Goal: Transaction & Acquisition: Book appointment/travel/reservation

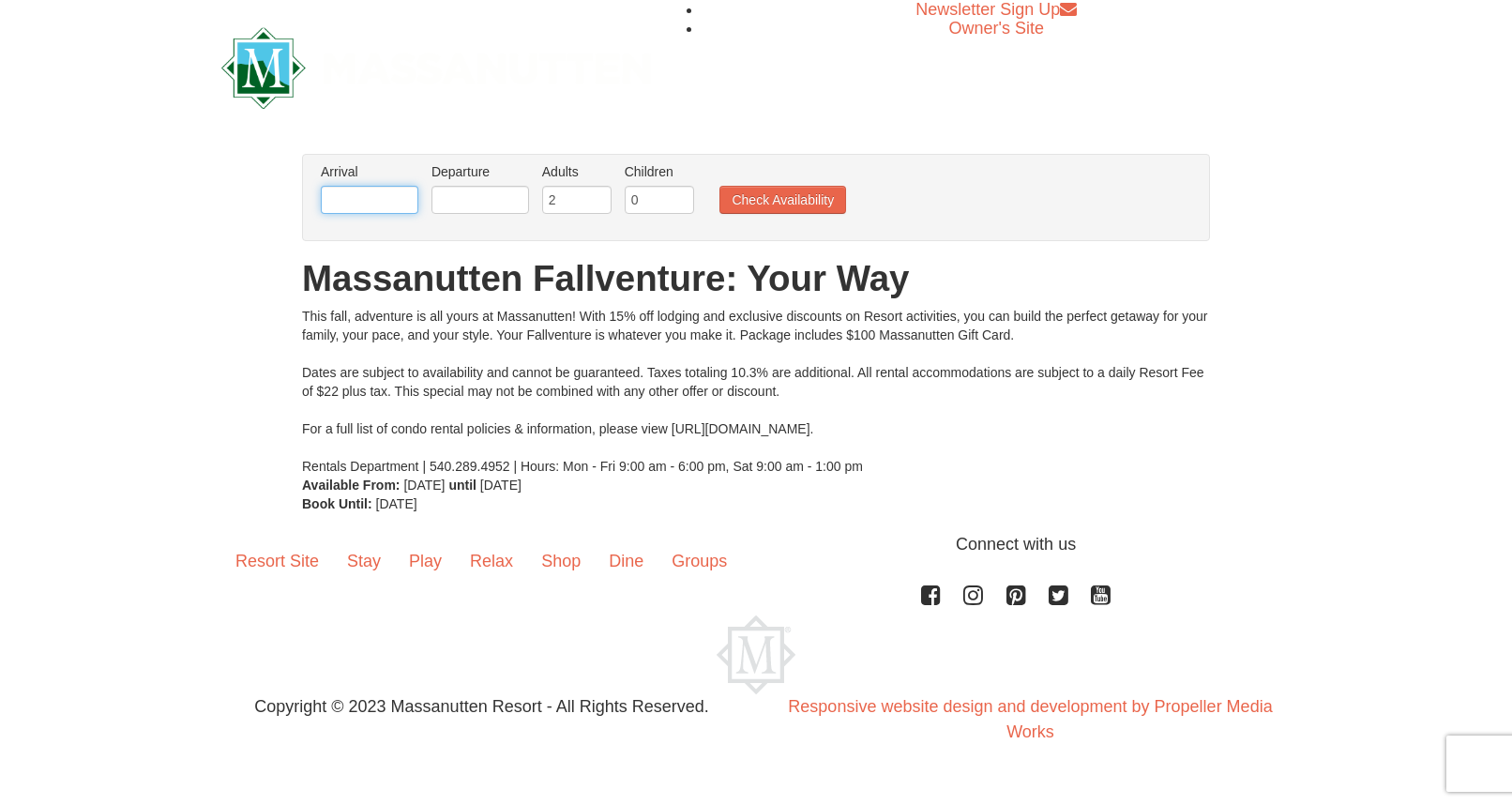
click at [357, 203] on input "text" at bounding box center [369, 200] width 97 height 28
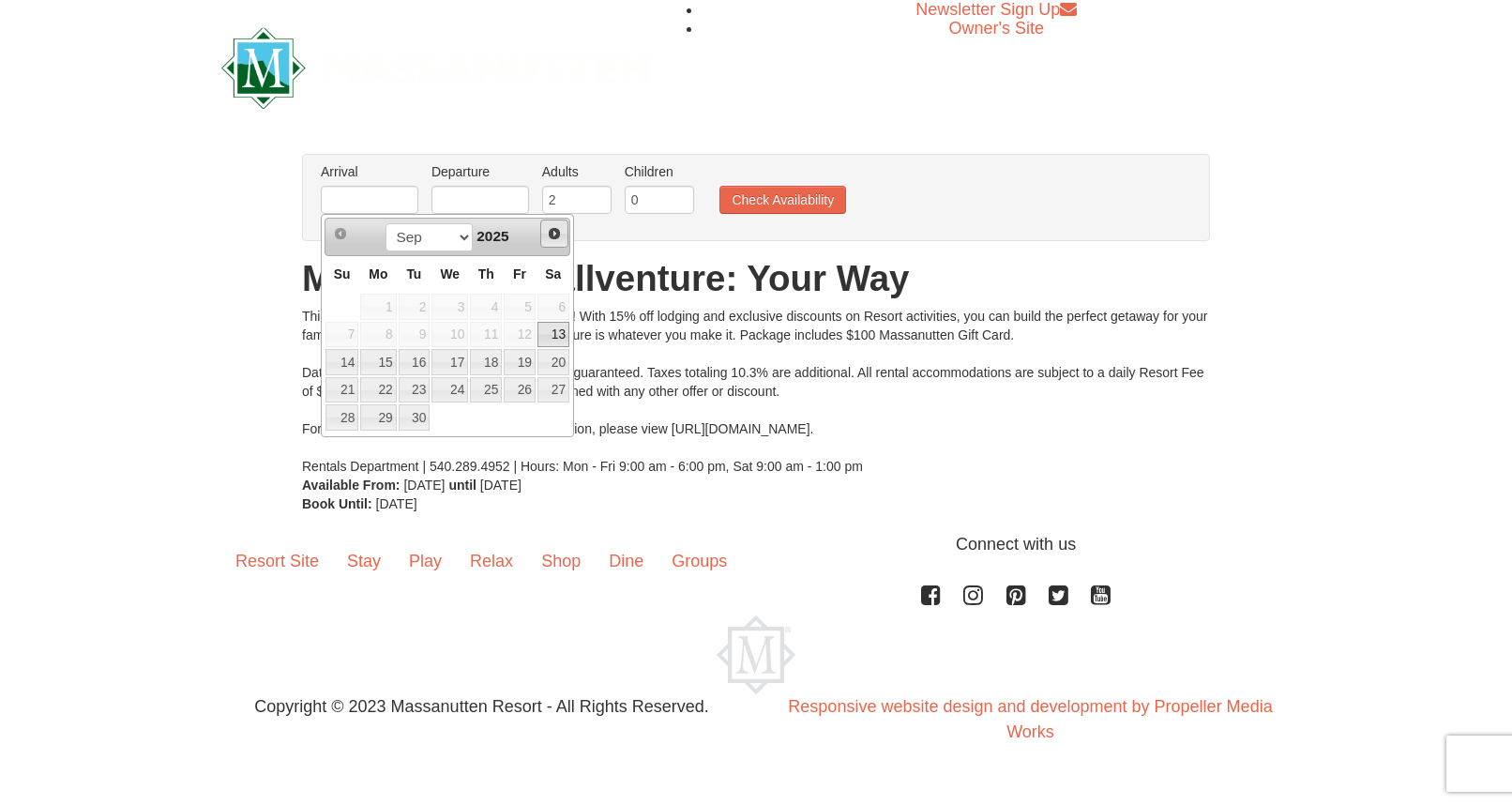
click at [555, 232] on span "Next" at bounding box center [554, 234] width 15 height 15
click at [529, 337] on link "7" at bounding box center [520, 335] width 32 height 26
type input "[DATE]"
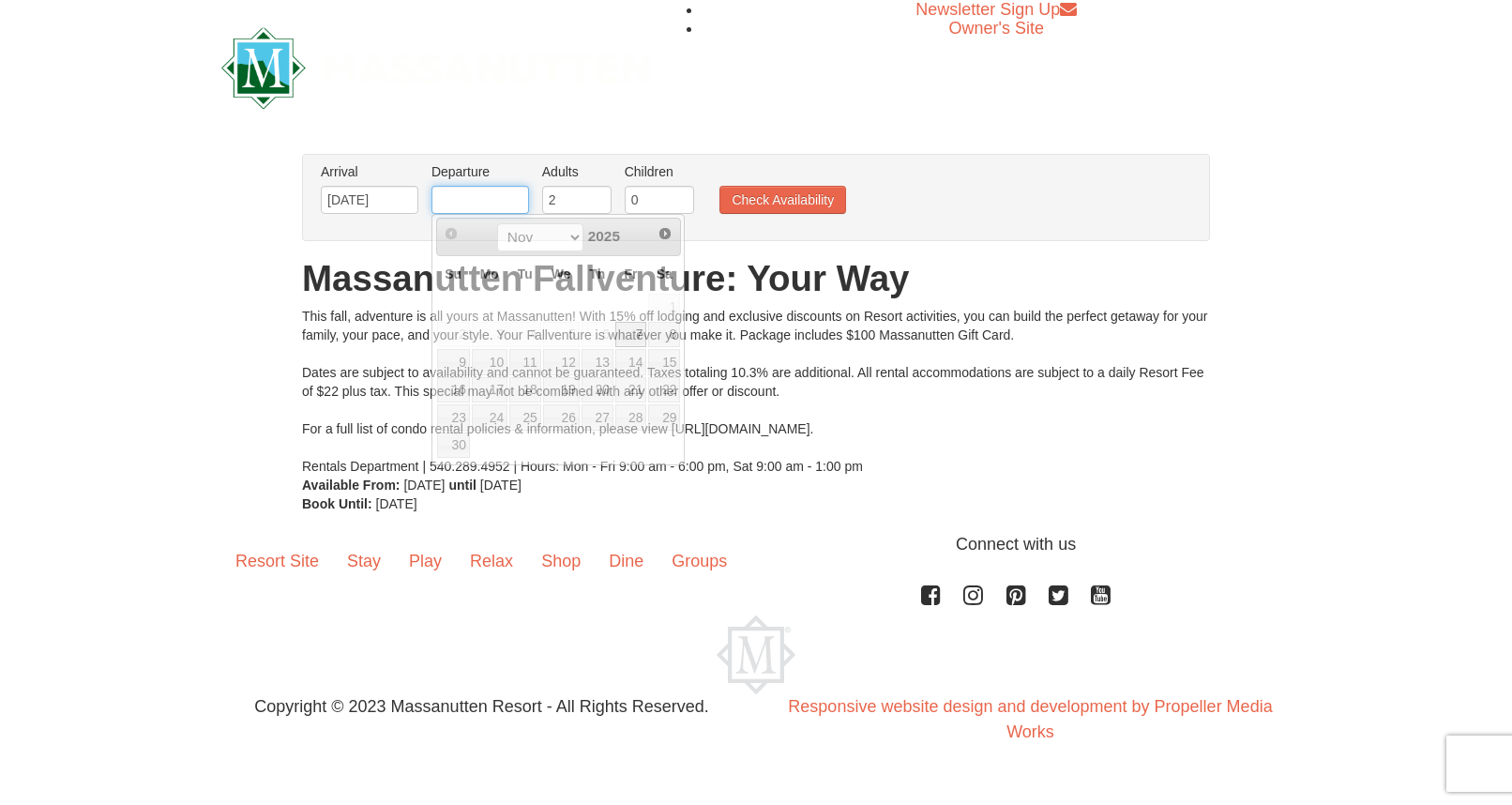
click at [490, 195] on input "text" at bounding box center [479, 200] width 97 height 28
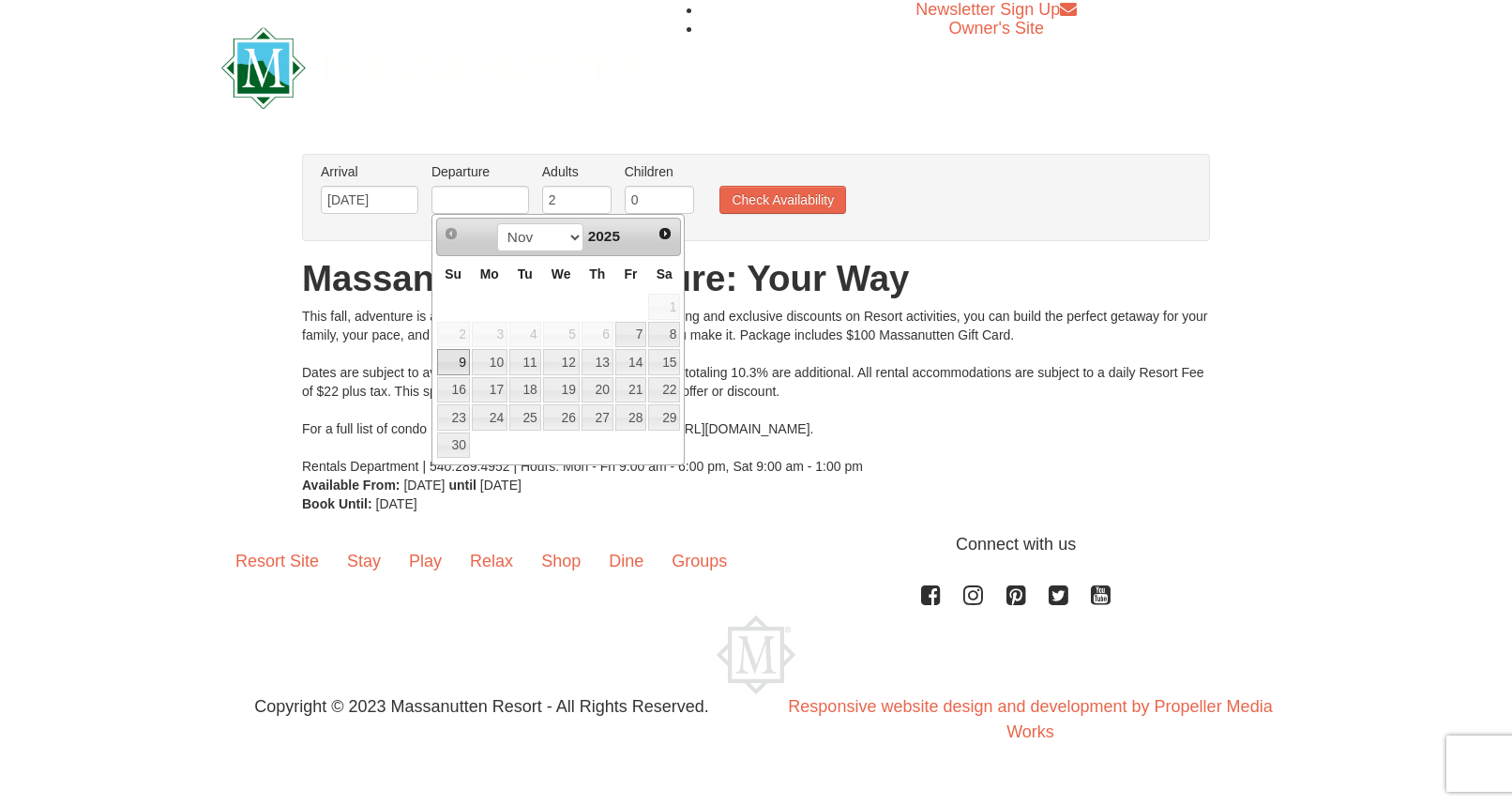
click at [461, 365] on link "9" at bounding box center [453, 362] width 33 height 26
type input "[DATE]"
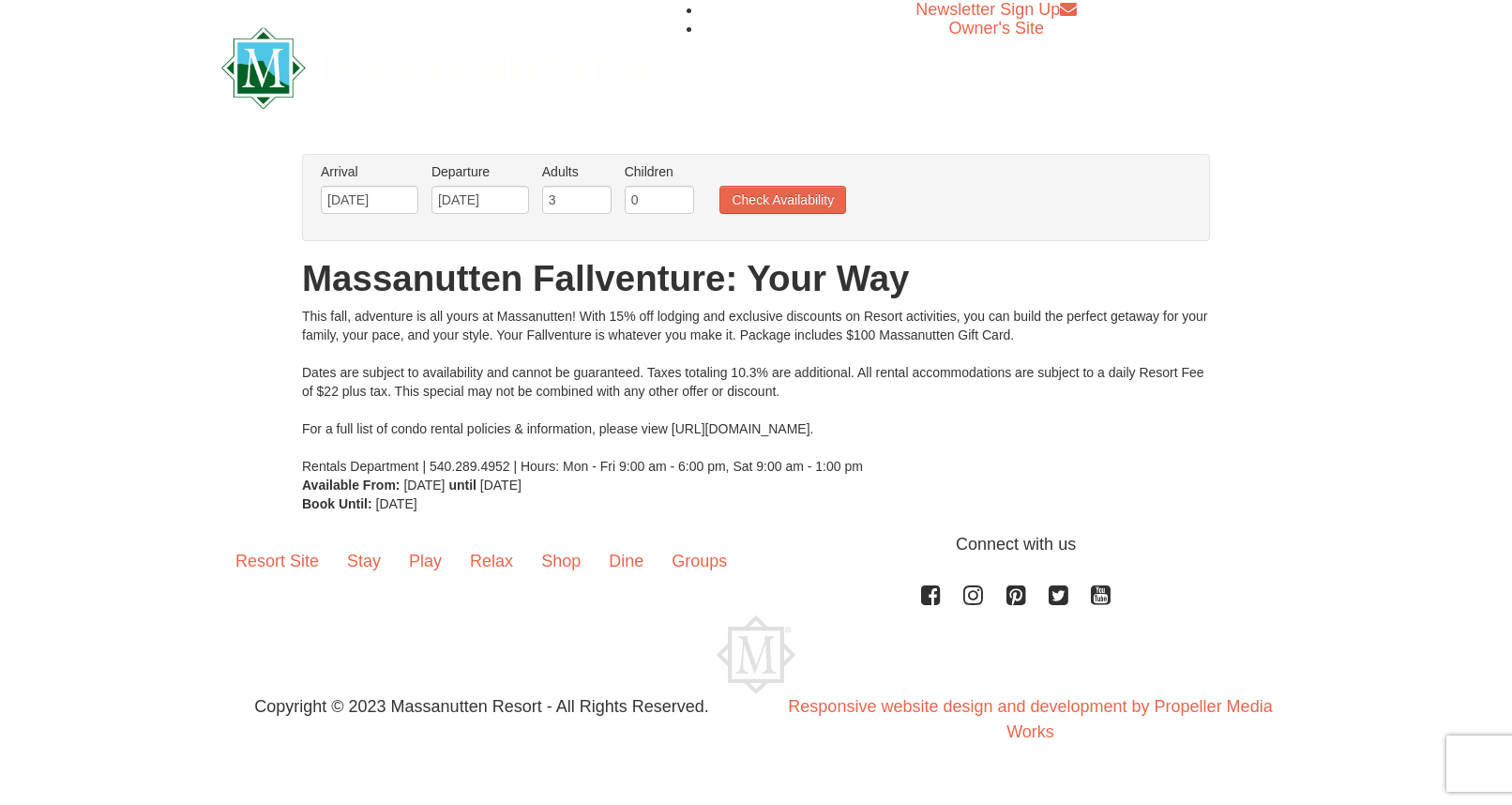
type input "3"
click at [600, 194] on input "3" at bounding box center [576, 200] width 69 height 28
click at [678, 197] on input "1" at bounding box center [659, 200] width 69 height 28
type input "2"
click at [678, 197] on input "2" at bounding box center [659, 200] width 69 height 28
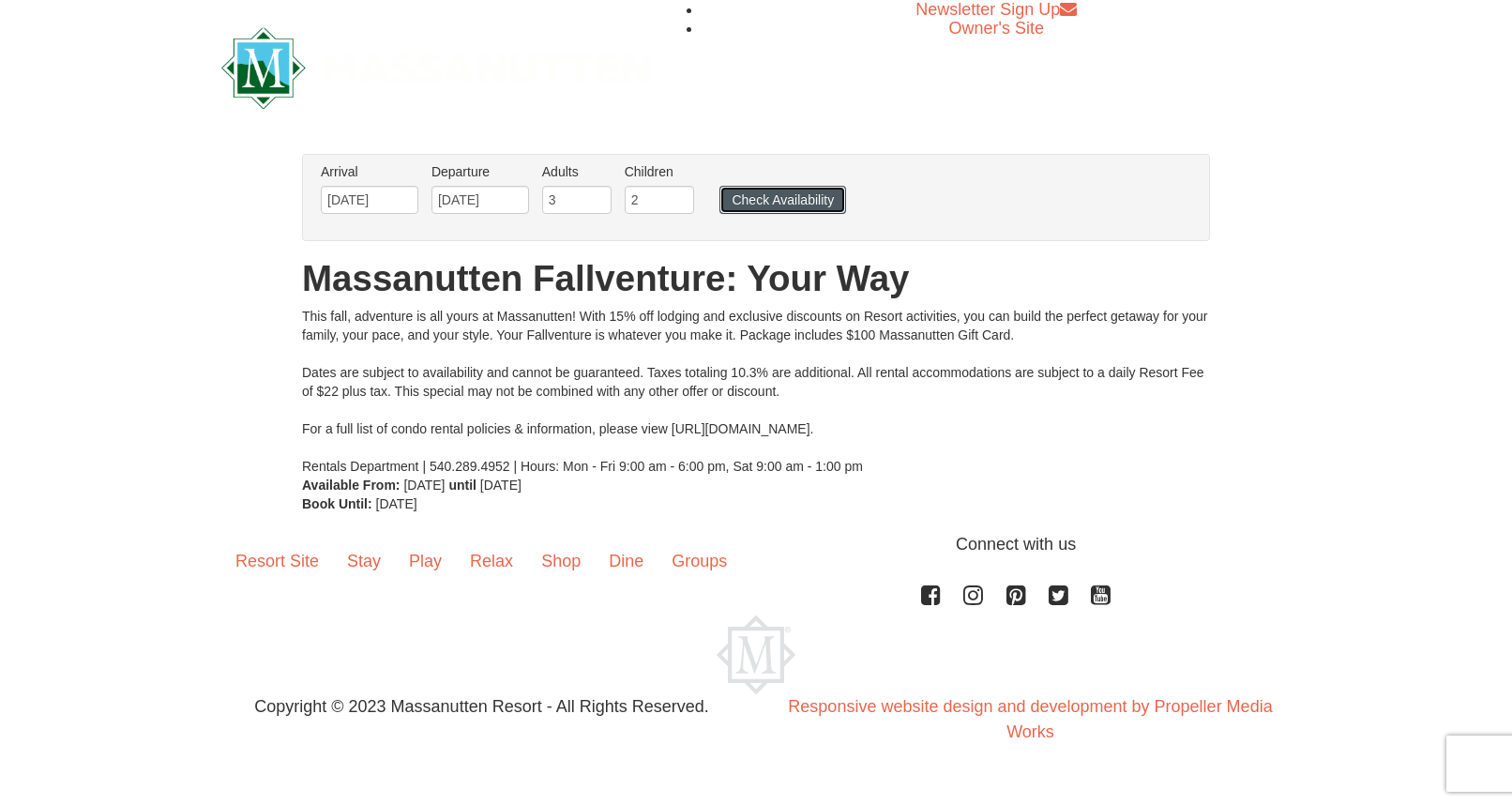
click at [772, 200] on button "Check Availability" at bounding box center [783, 200] width 127 height 28
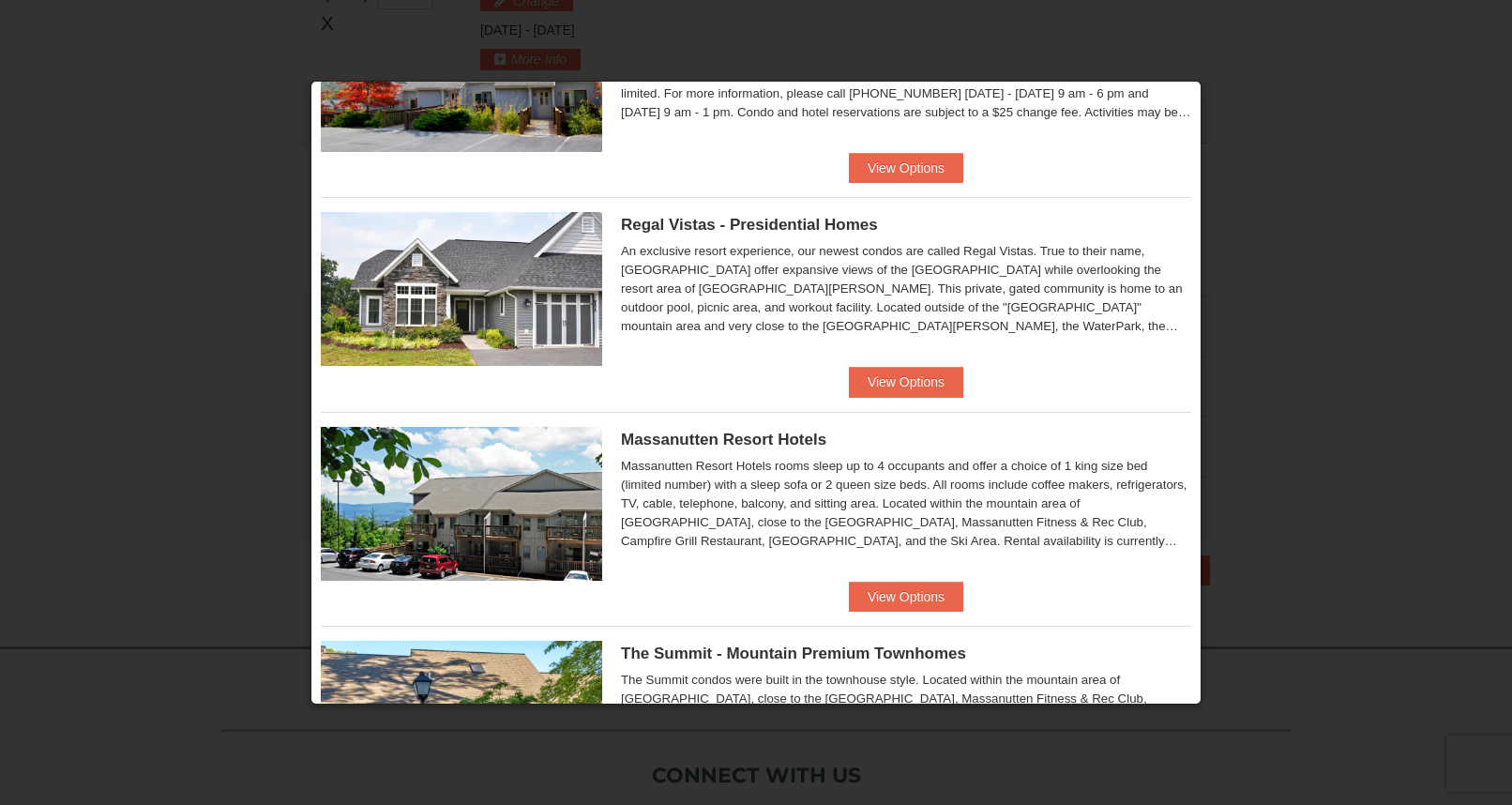
scroll to position [142, 0]
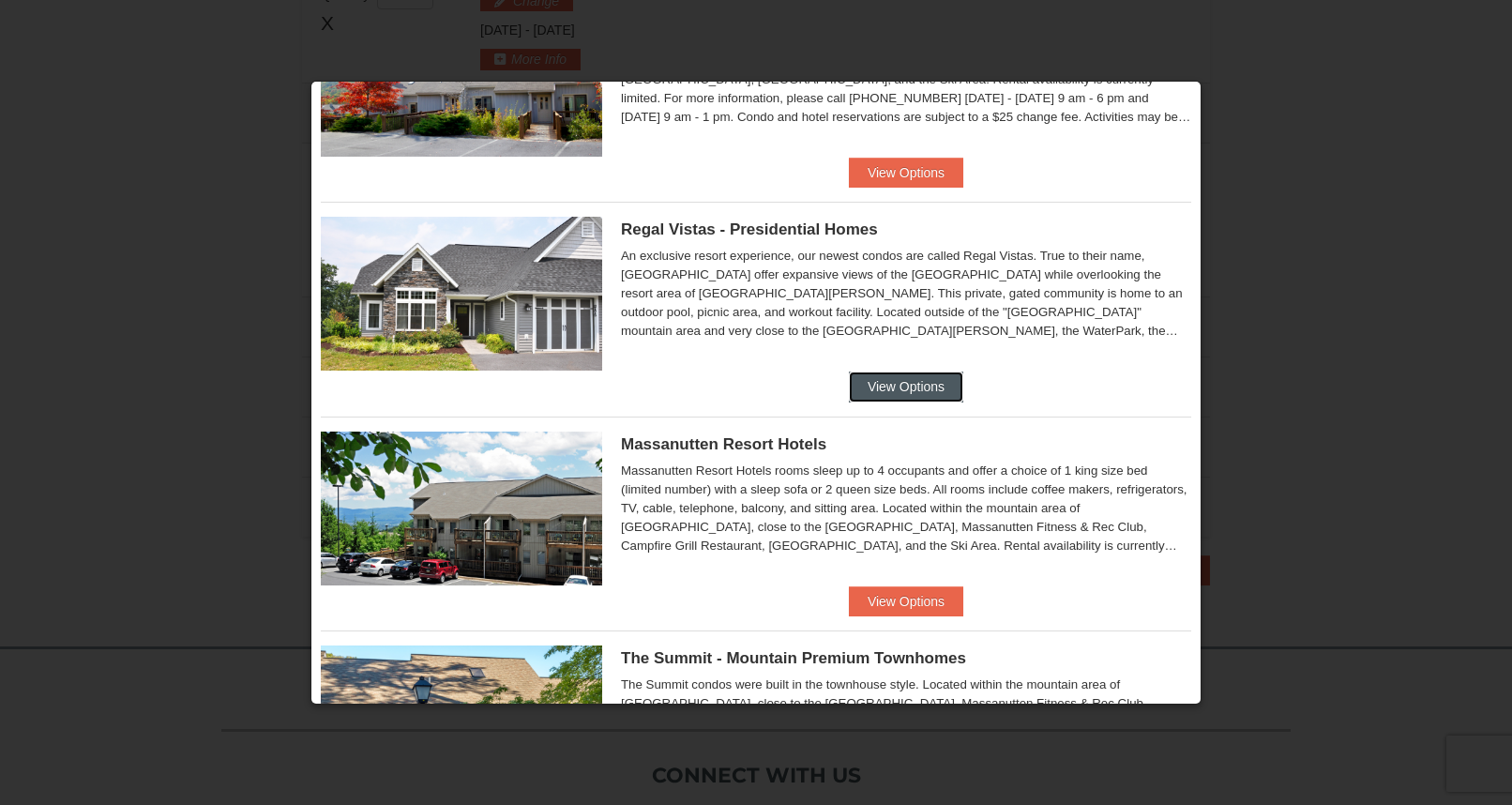
click at [905, 383] on button "View Options" at bounding box center [906, 387] width 114 height 30
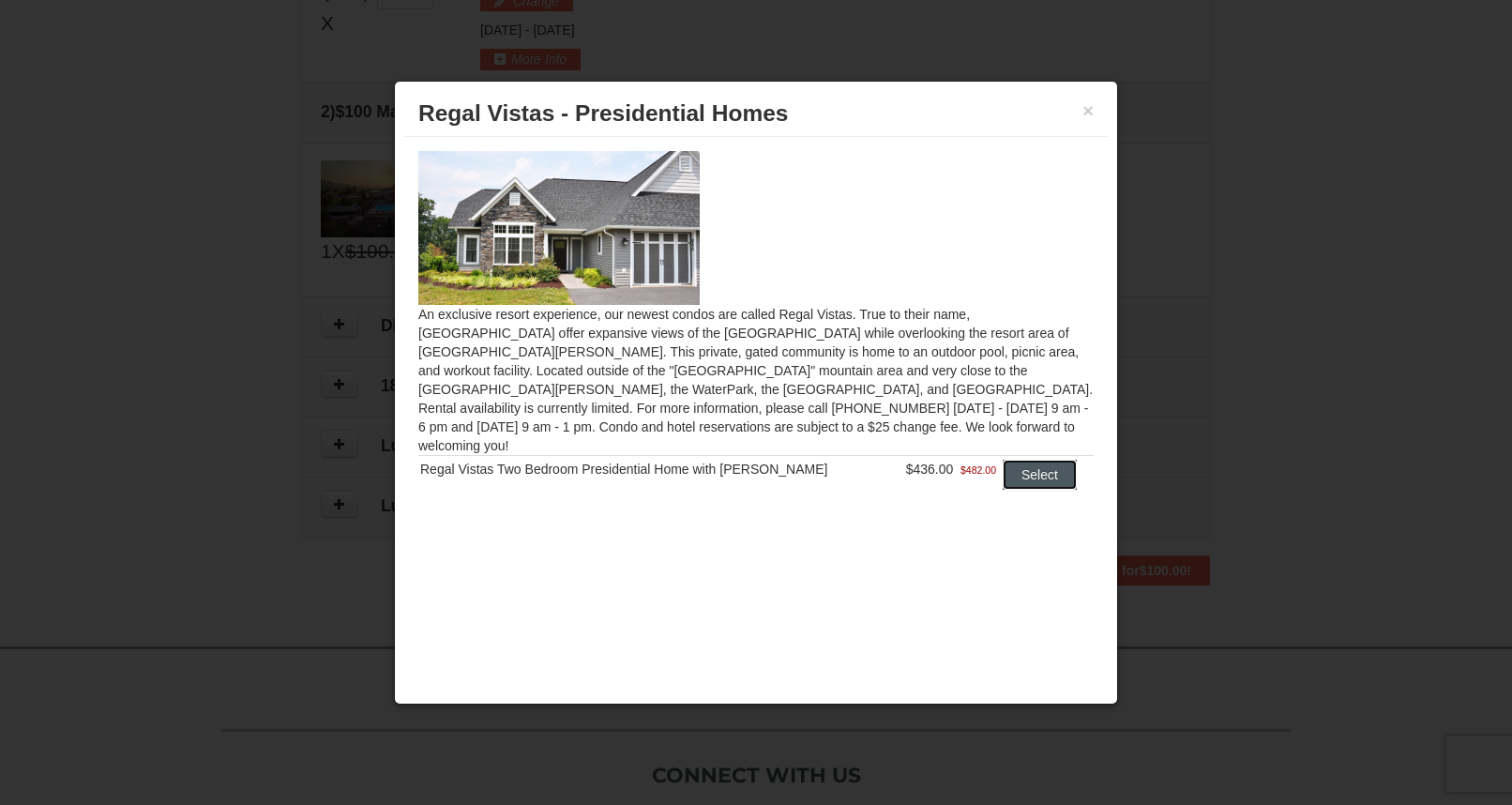
click at [1039, 476] on button "Select" at bounding box center [1039, 475] width 74 height 30
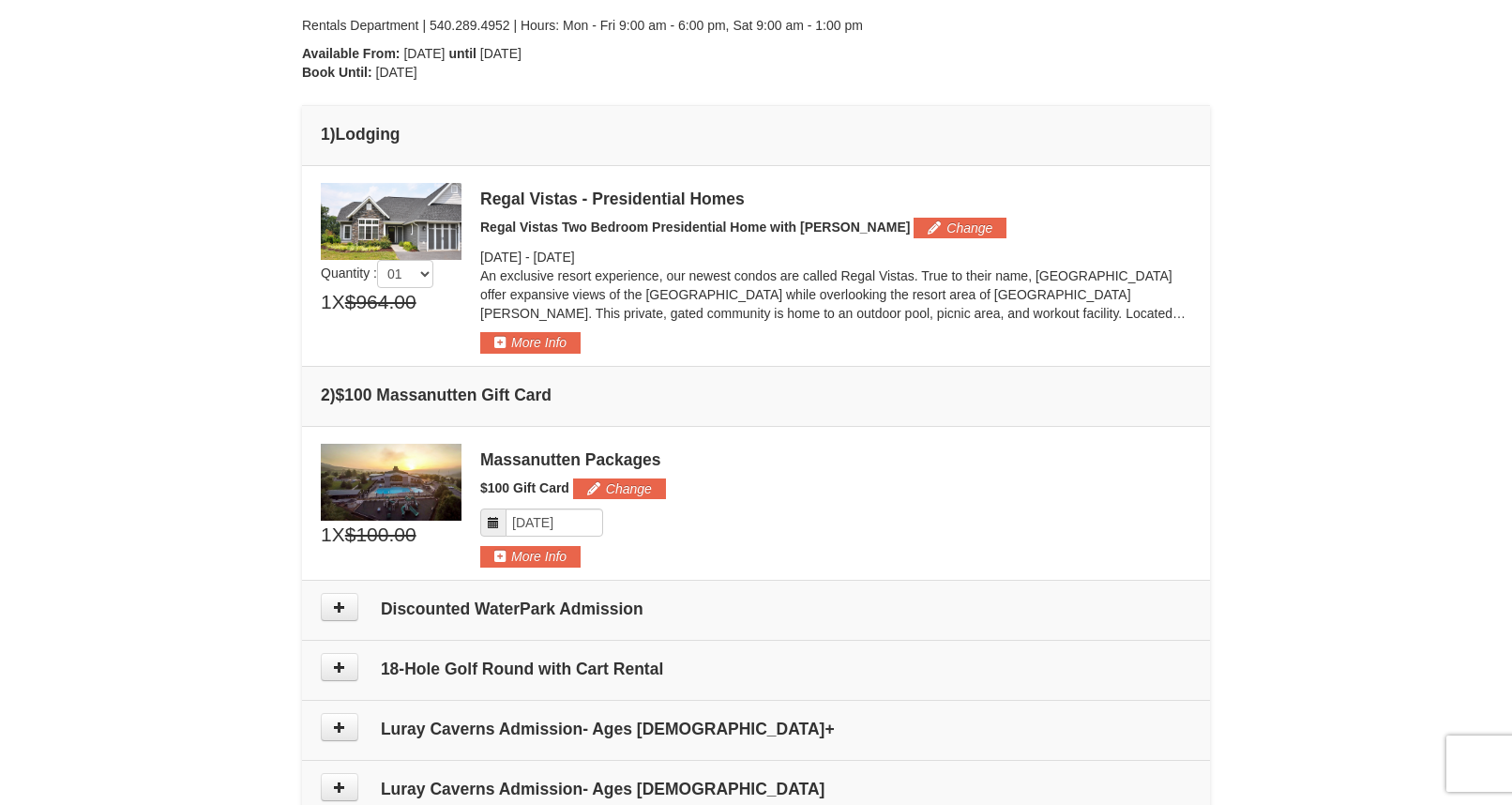
scroll to position [399, 0]
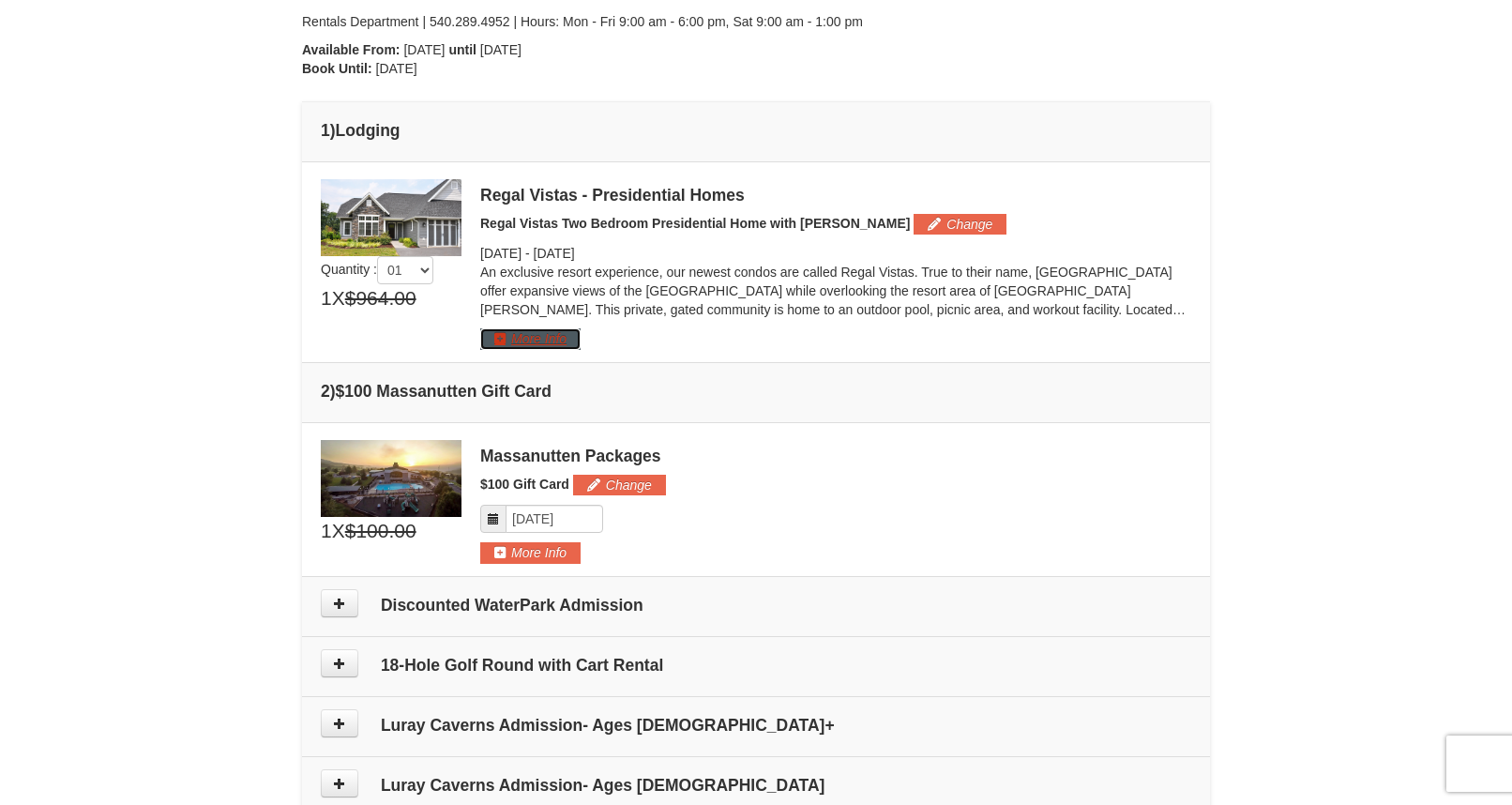
click at [559, 349] on button "More Info" at bounding box center [530, 339] width 100 height 21
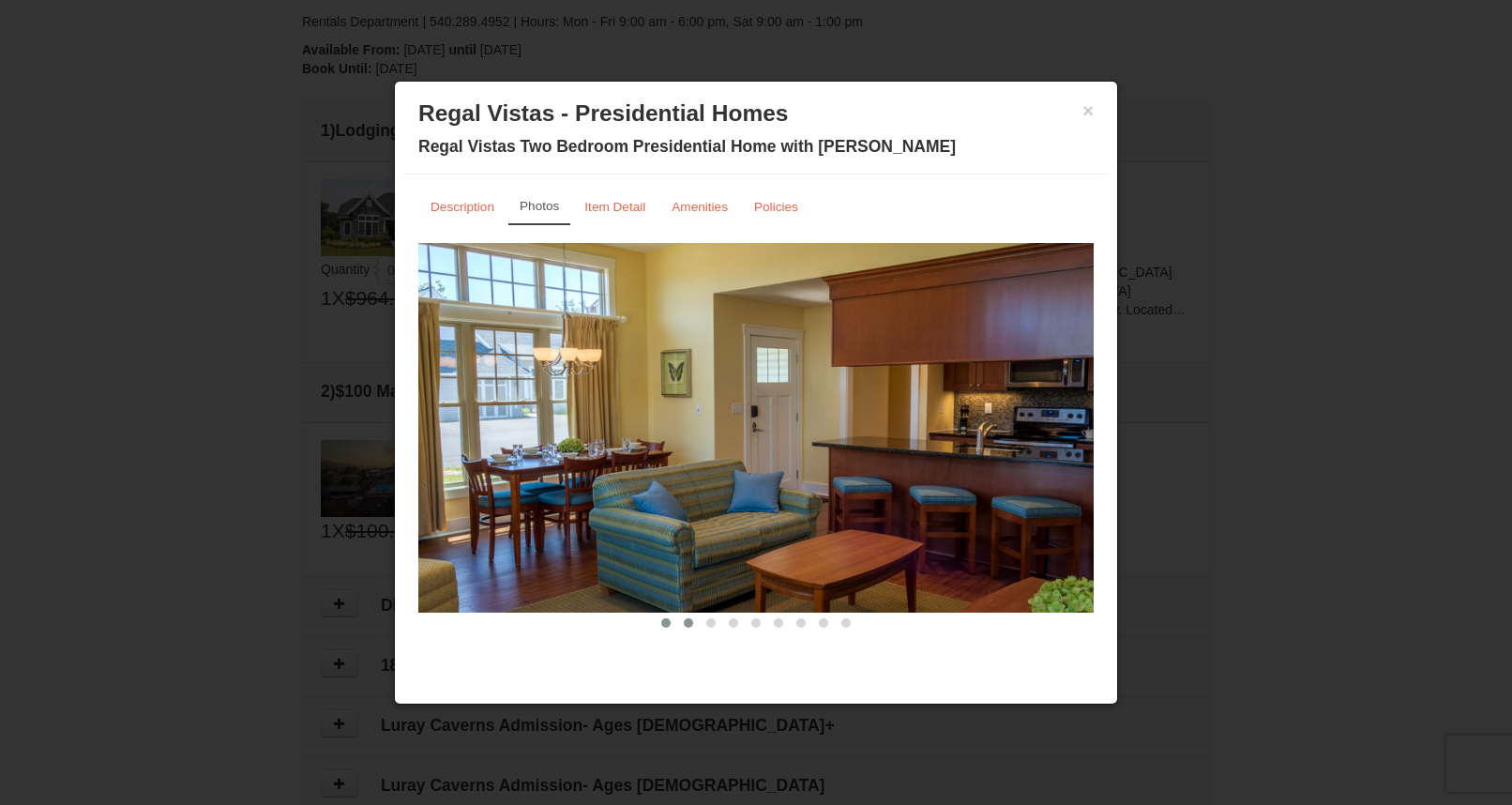
click at [689, 621] on span at bounding box center [688, 623] width 9 height 9
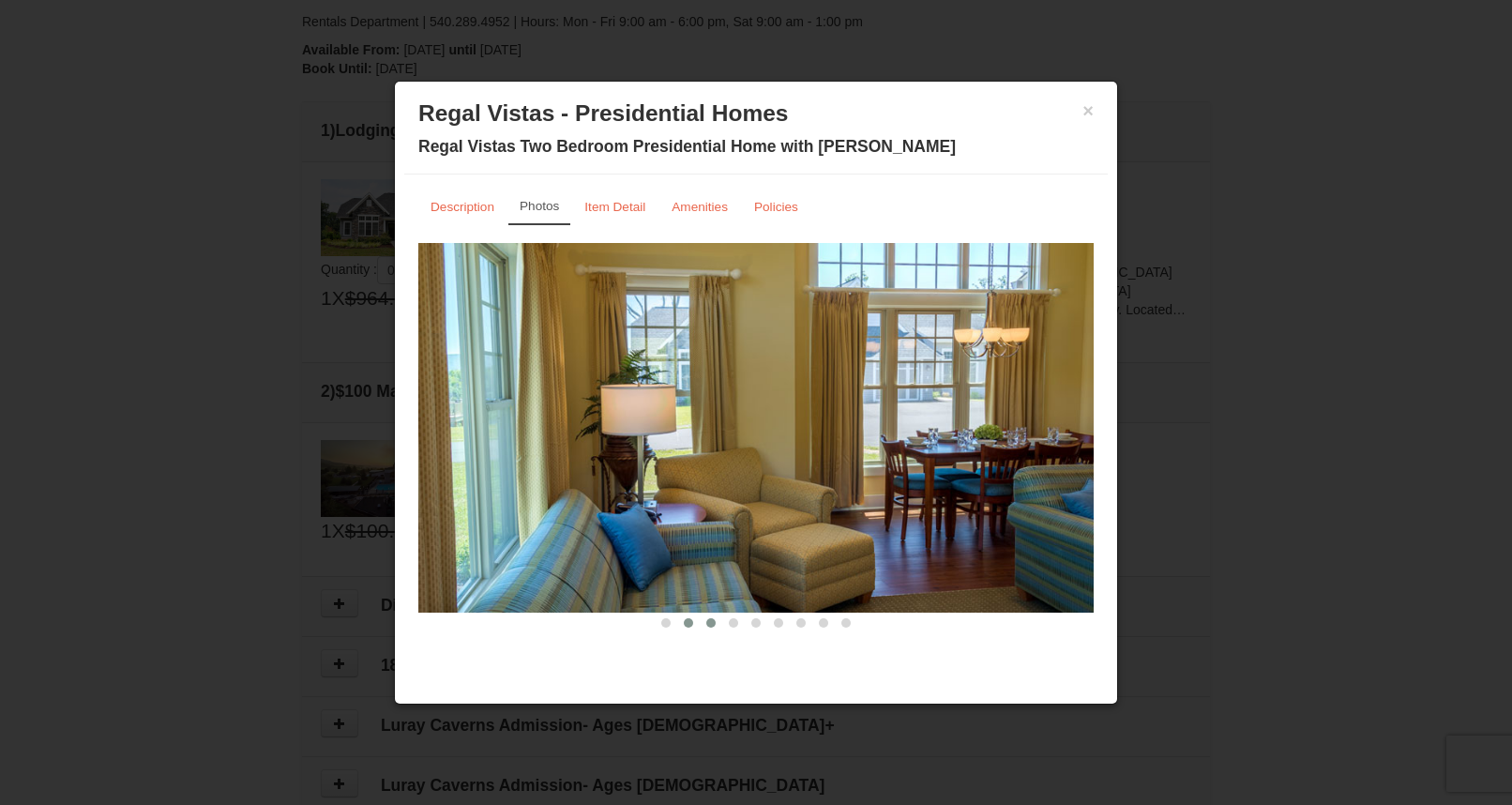
click at [713, 622] on span at bounding box center [711, 623] width 9 height 9
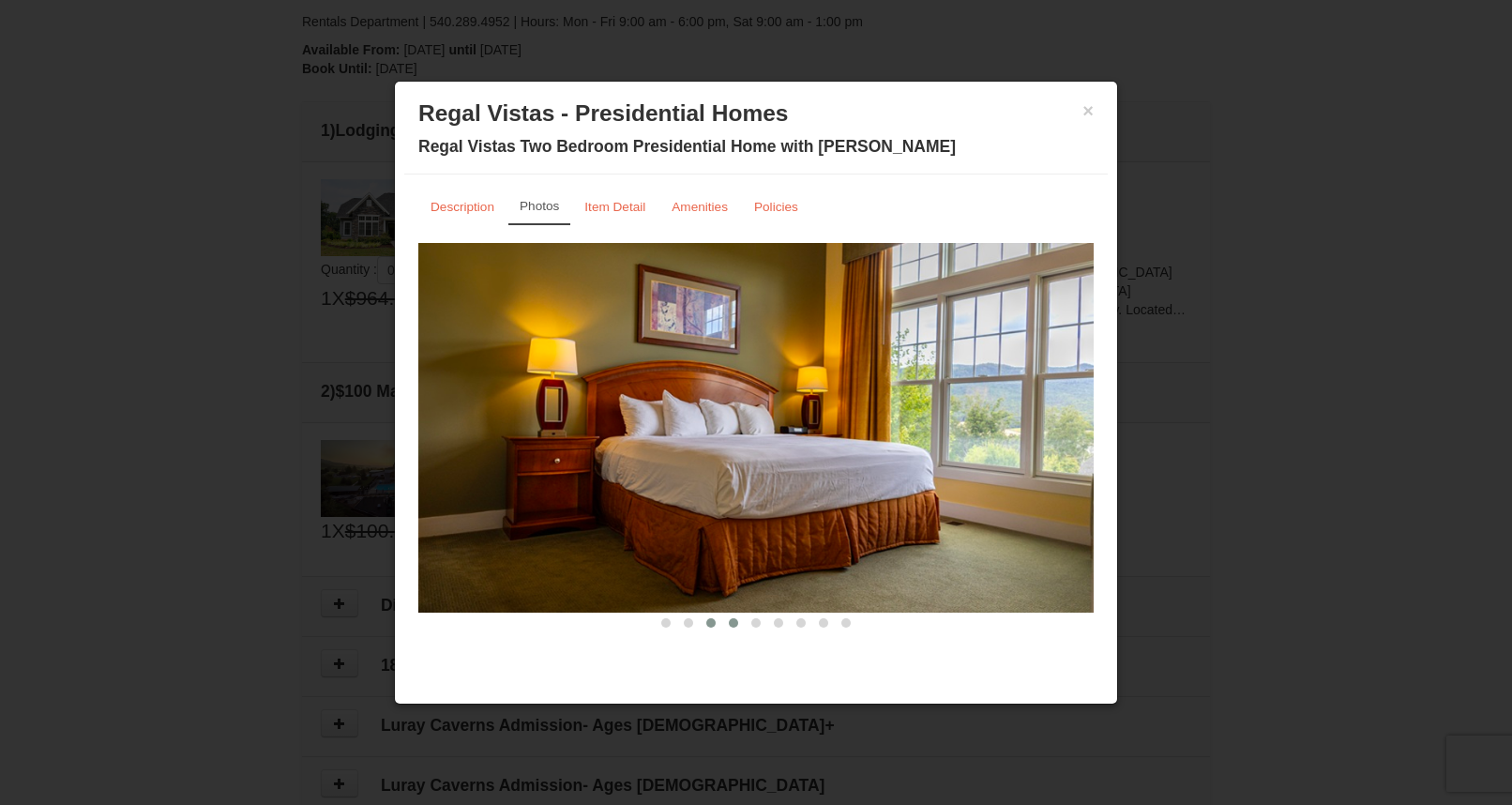
click at [737, 621] on span at bounding box center [734, 623] width 9 height 9
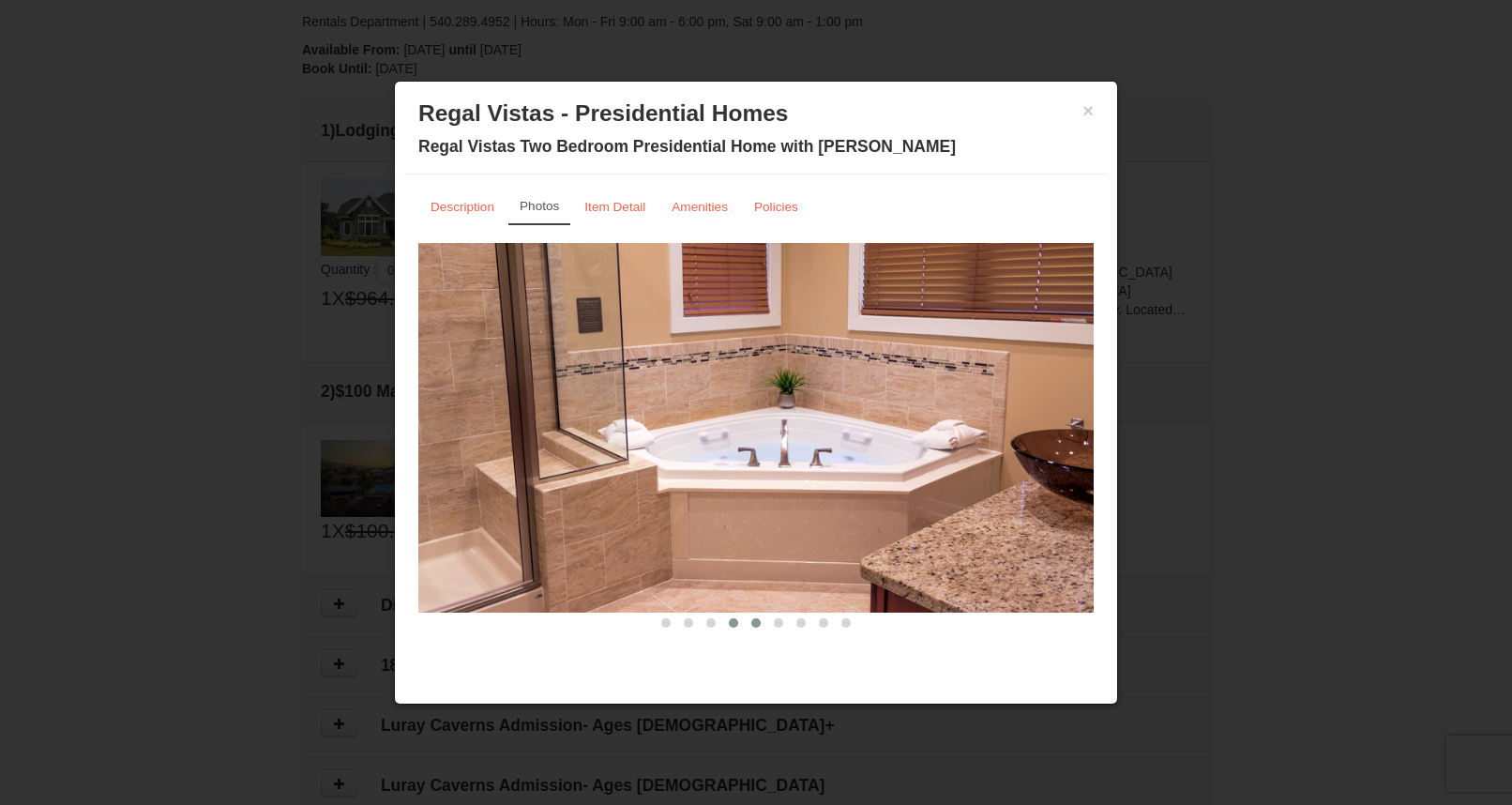
click at [759, 622] on span at bounding box center [756, 623] width 9 height 9
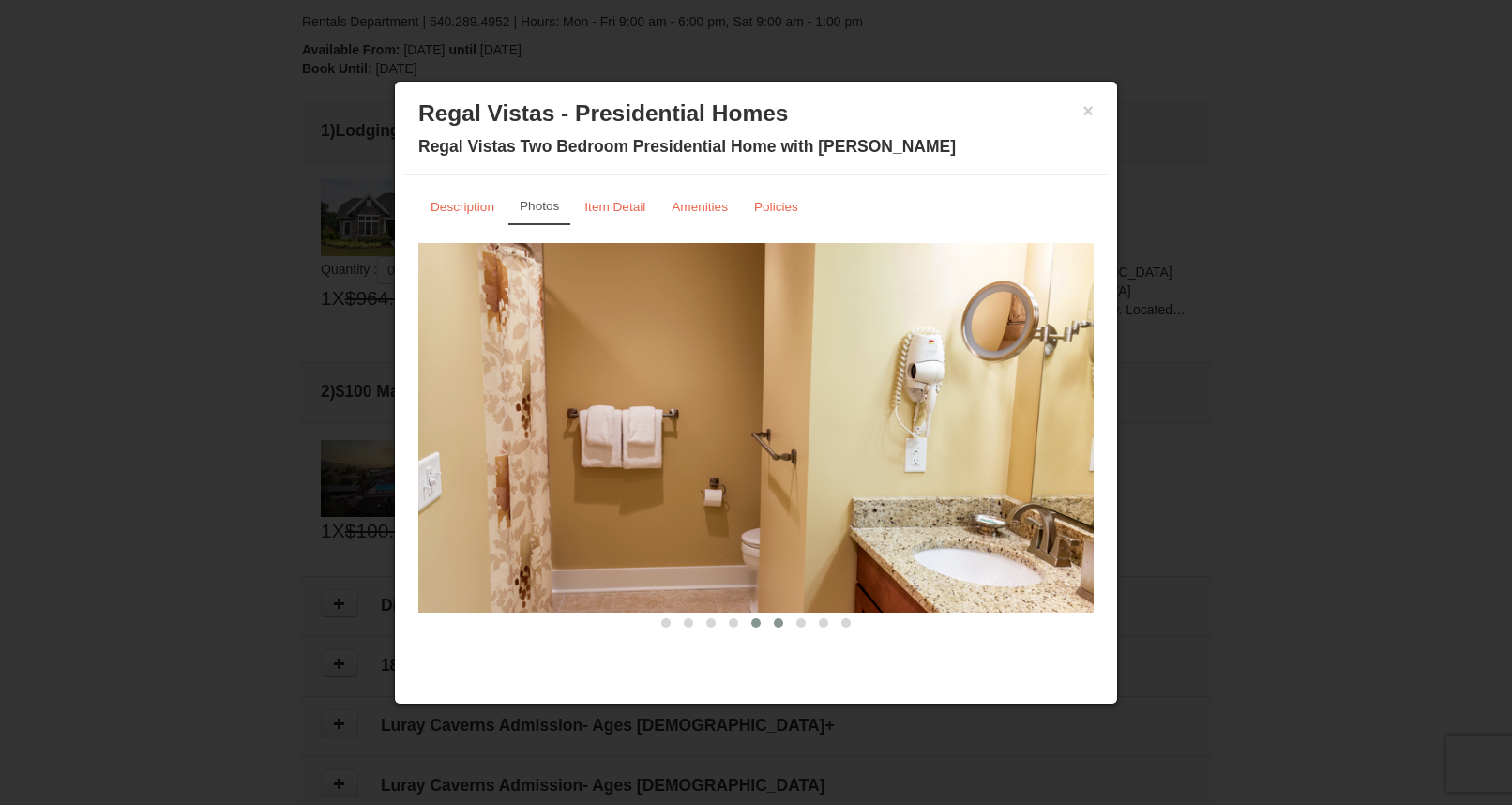
click at [784, 625] on button at bounding box center [778, 623] width 23 height 19
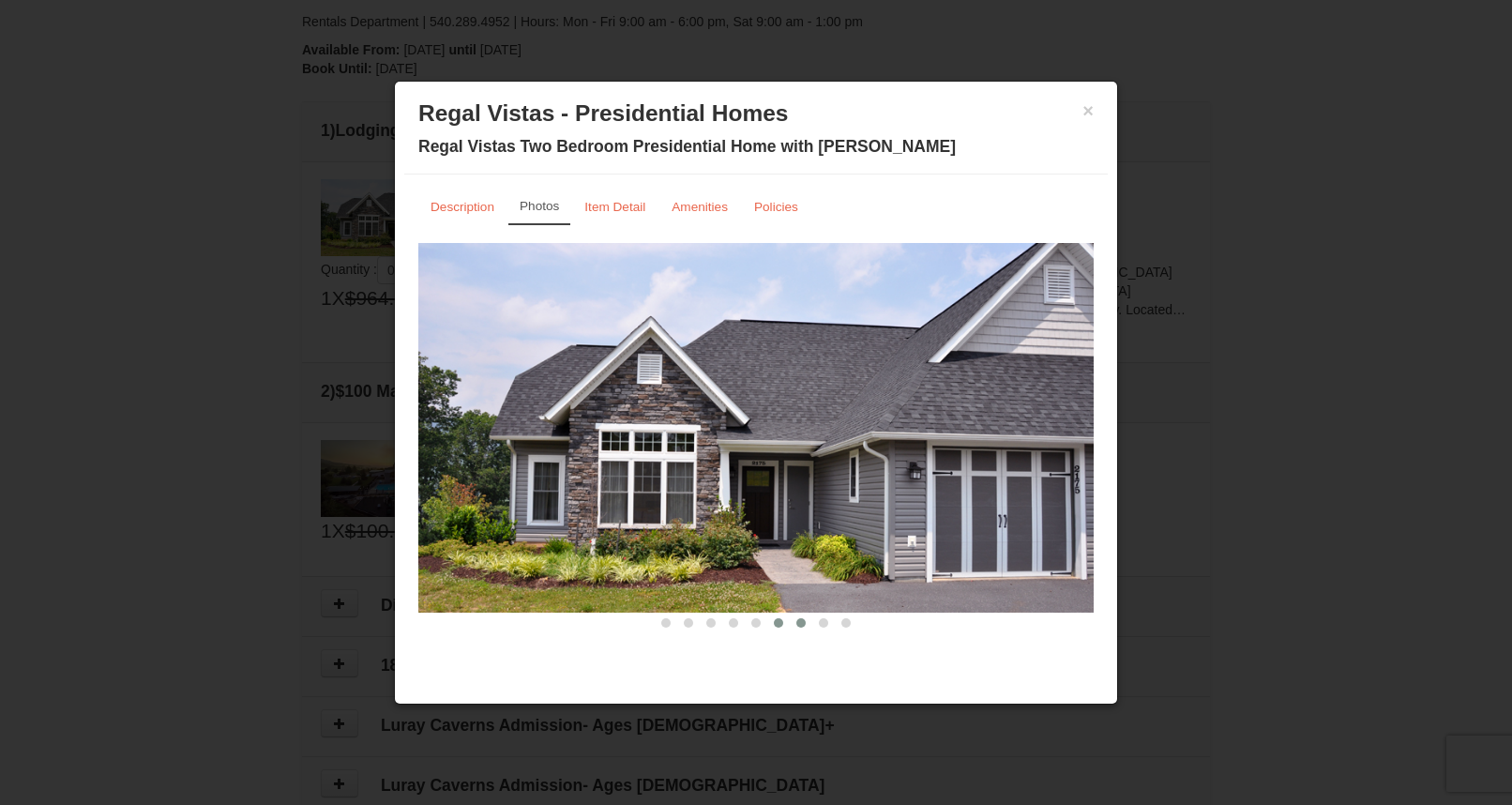
click at [806, 623] on button at bounding box center [801, 623] width 23 height 19
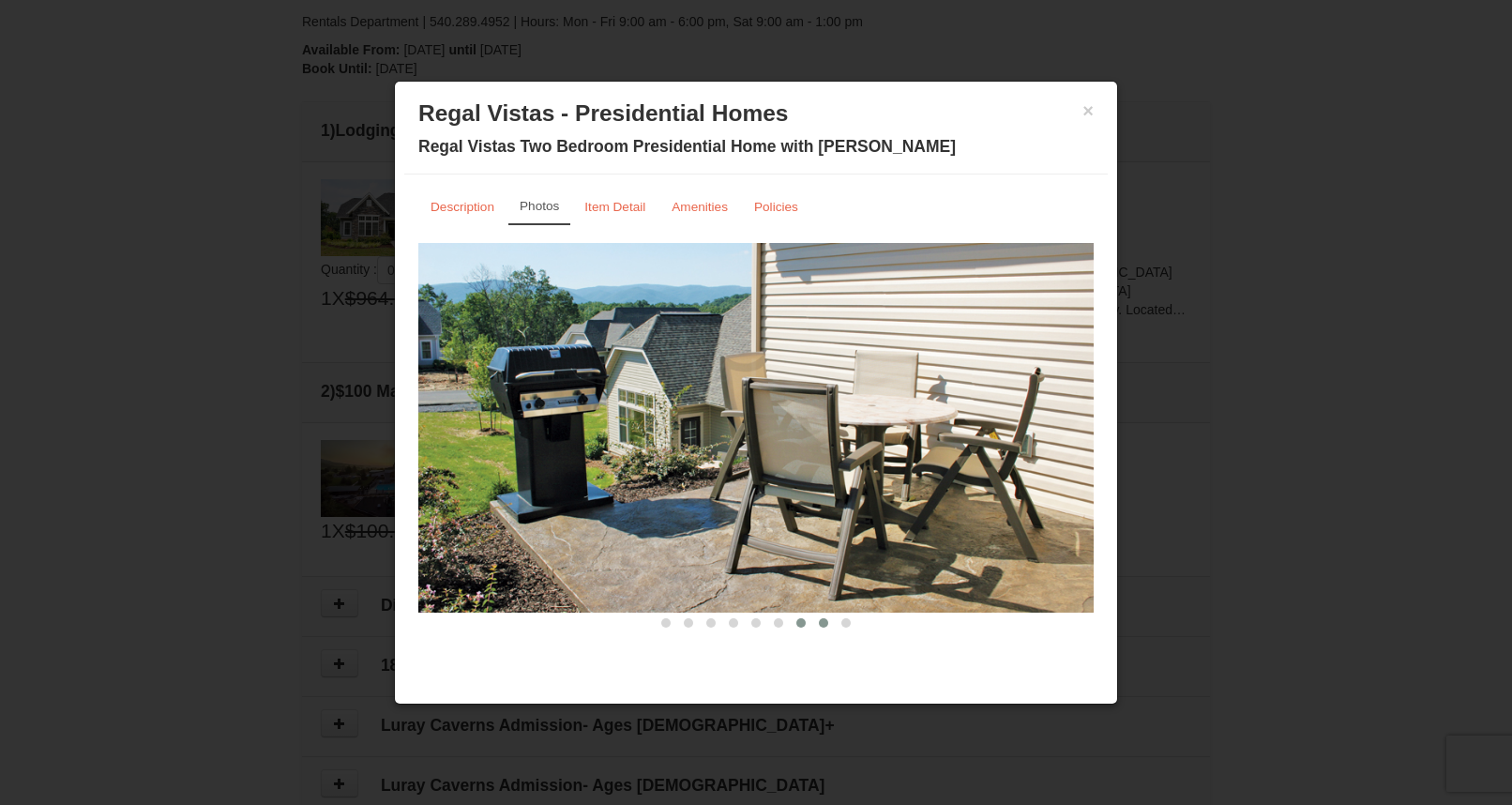
click at [825, 627] on span at bounding box center [824, 623] width 9 height 9
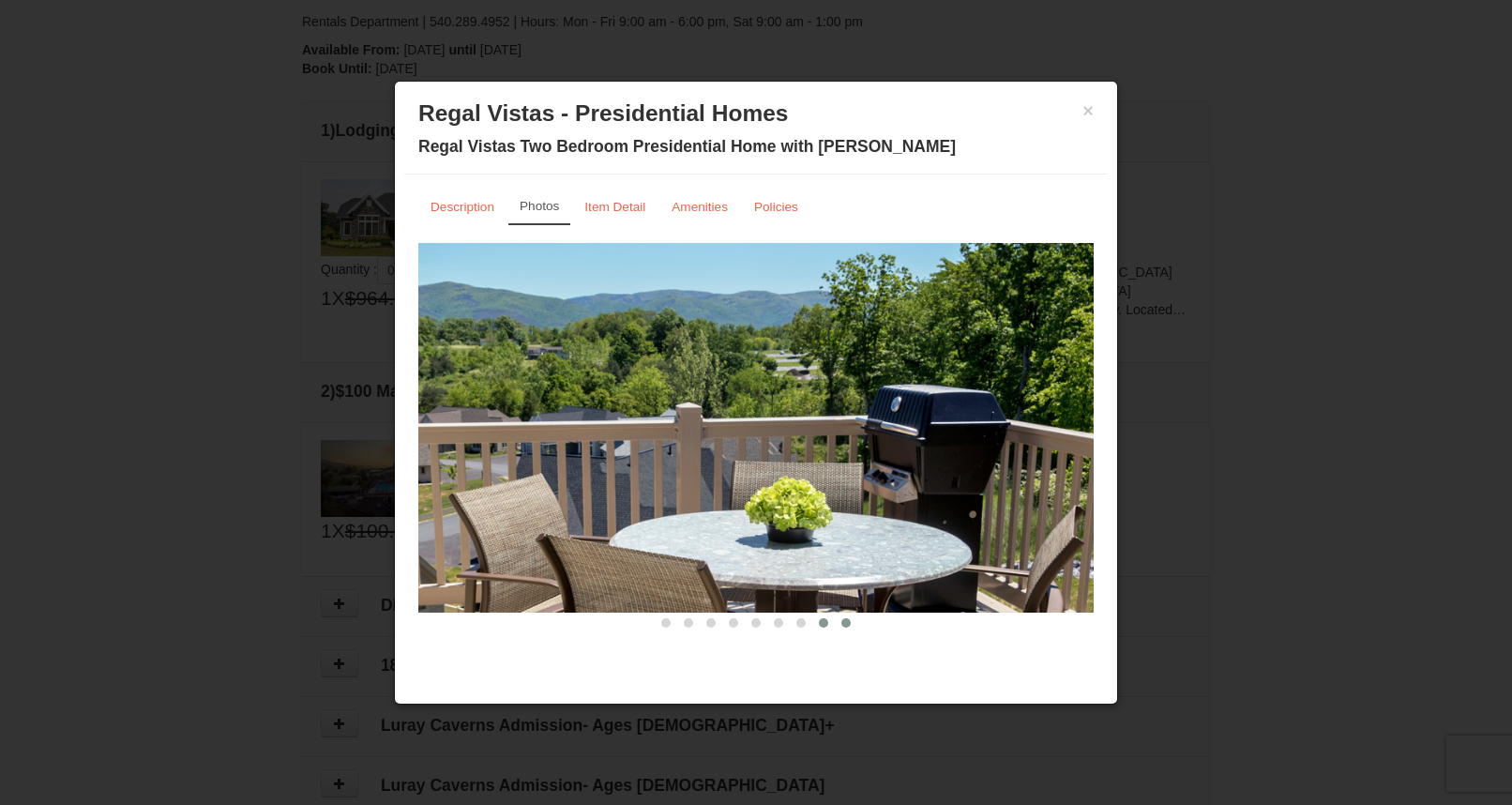
click at [848, 628] on button at bounding box center [846, 623] width 23 height 19
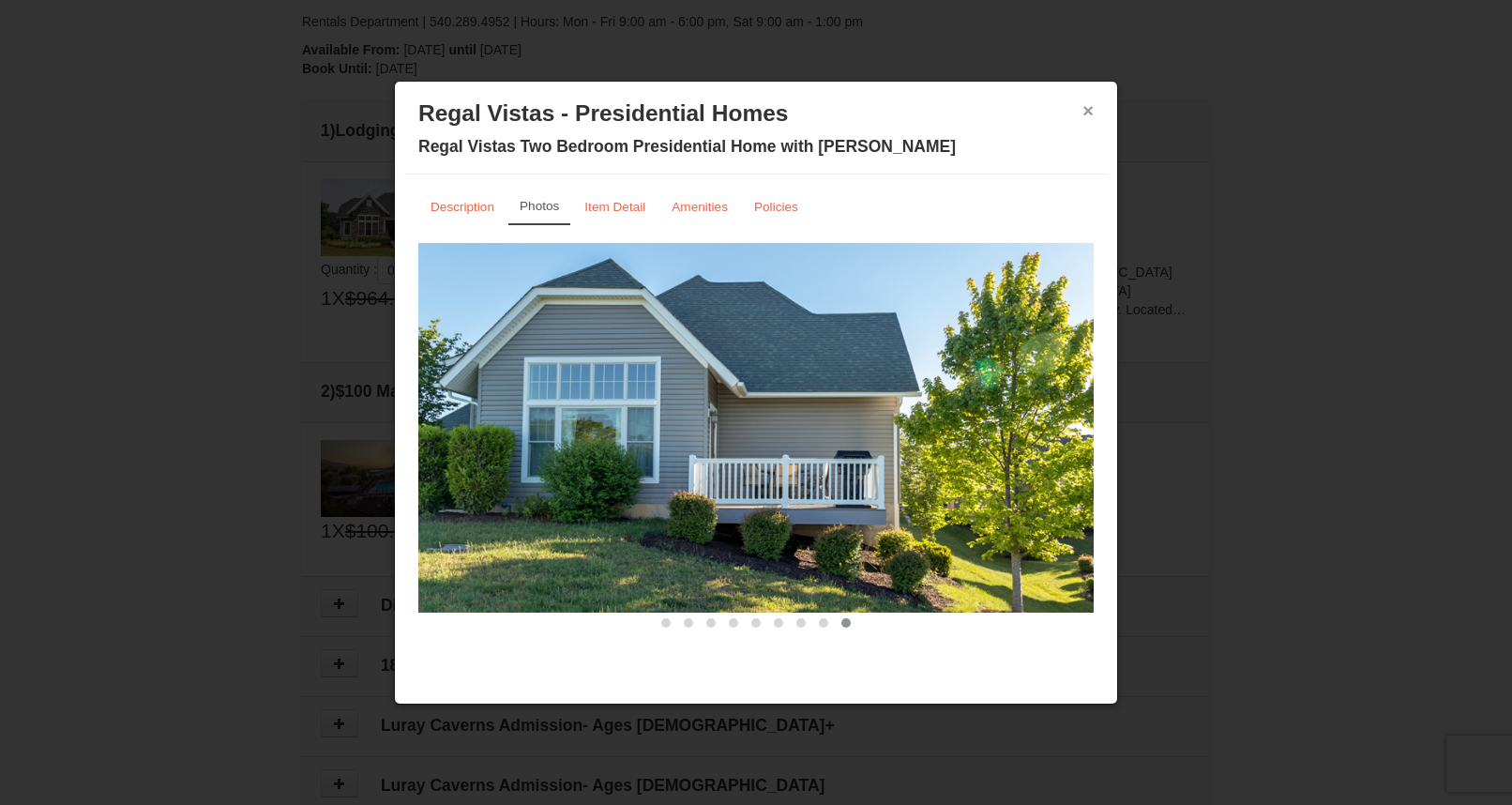
click at [1086, 106] on button "×" at bounding box center [1088, 111] width 11 height 19
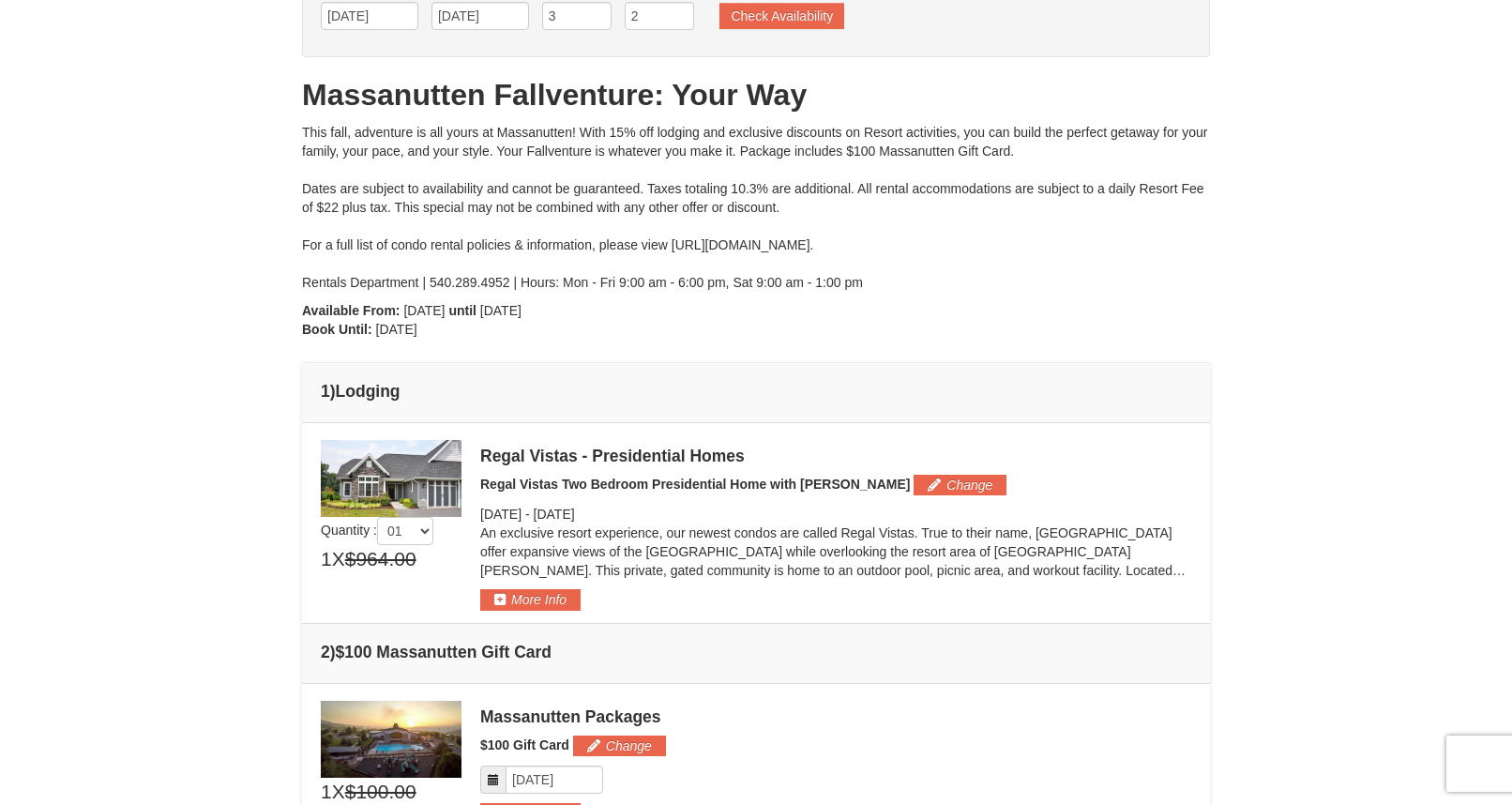
scroll to position [0, 0]
